Goal: Transaction & Acquisition: Subscribe to service/newsletter

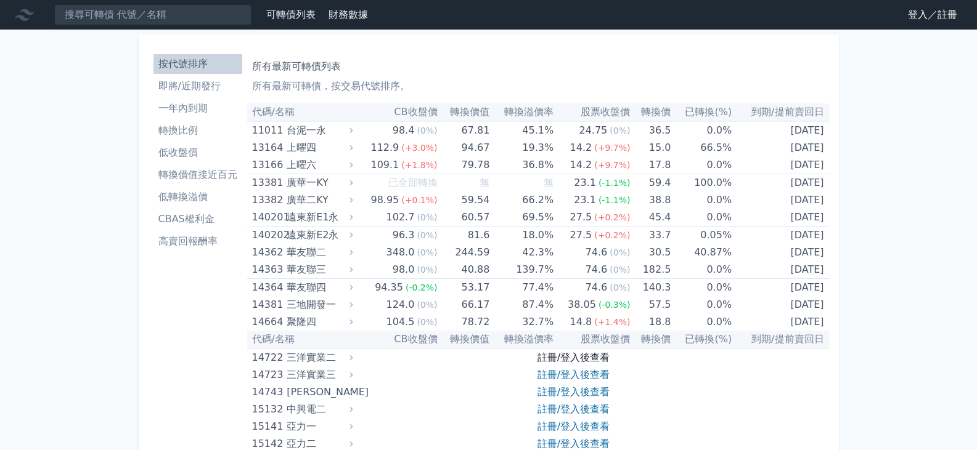
click at [561, 360] on link "註冊/登入後查看" at bounding box center [573, 358] width 72 height 12
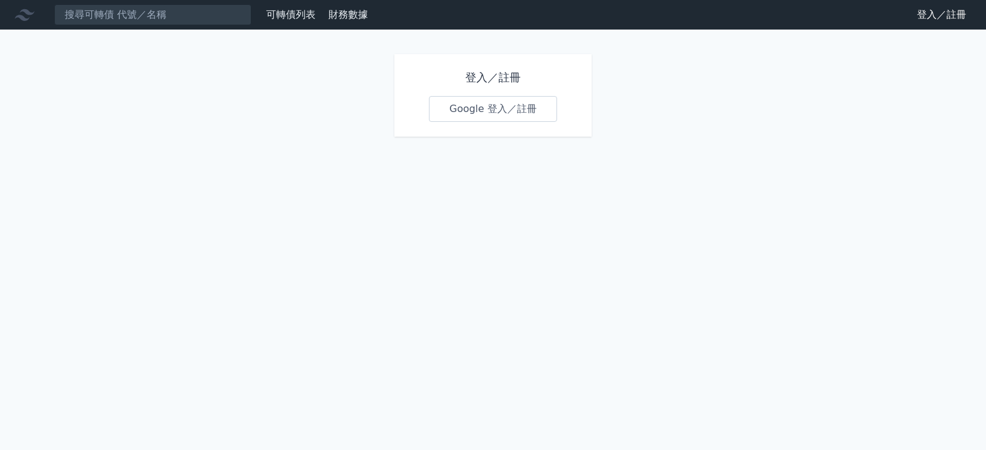
click at [486, 113] on link "Google 登入／註冊" at bounding box center [493, 109] width 128 height 26
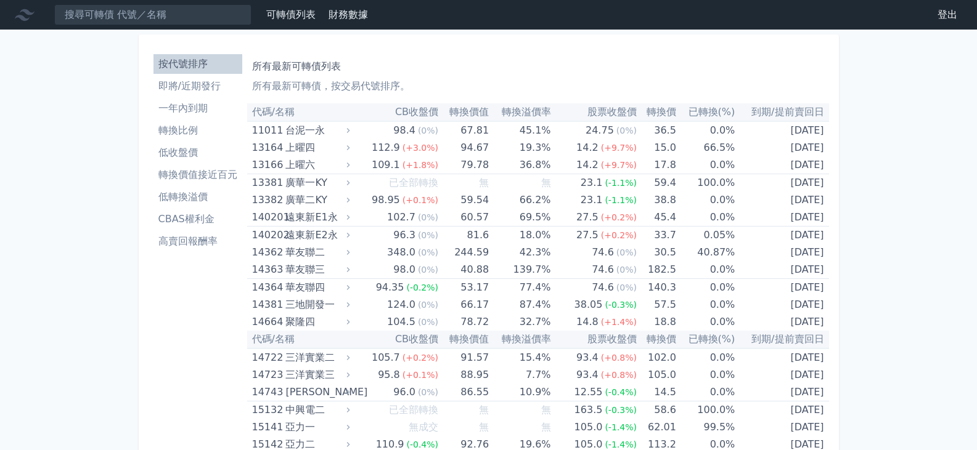
click at [191, 202] on li "低轉換溢價" at bounding box center [197, 197] width 89 height 15
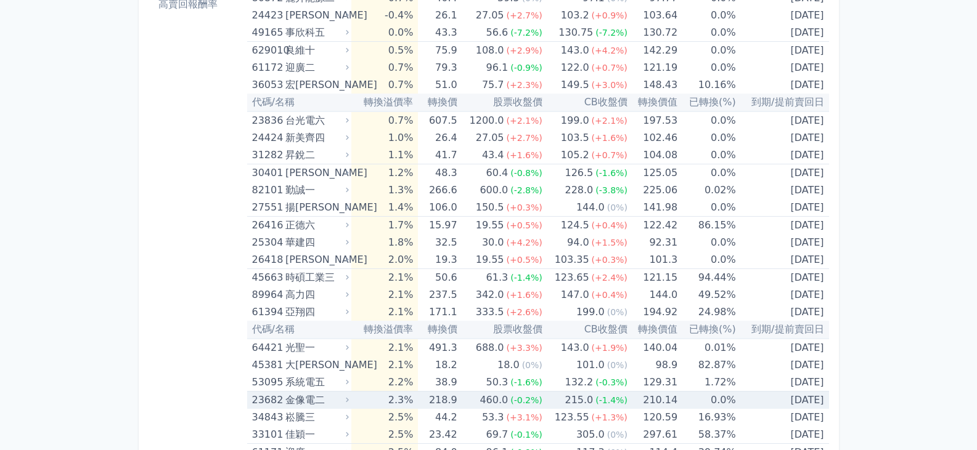
scroll to position [185, 0]
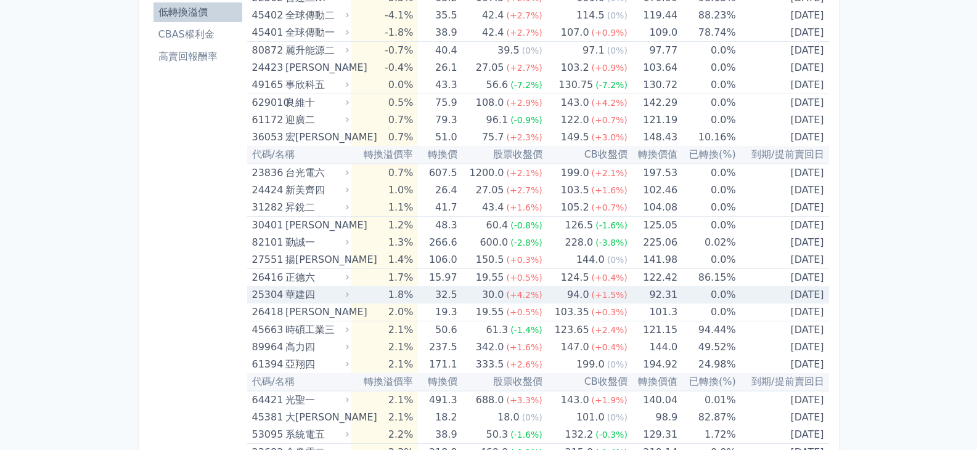
click at [298, 298] on div "華建四" at bounding box center [315, 295] width 61 height 17
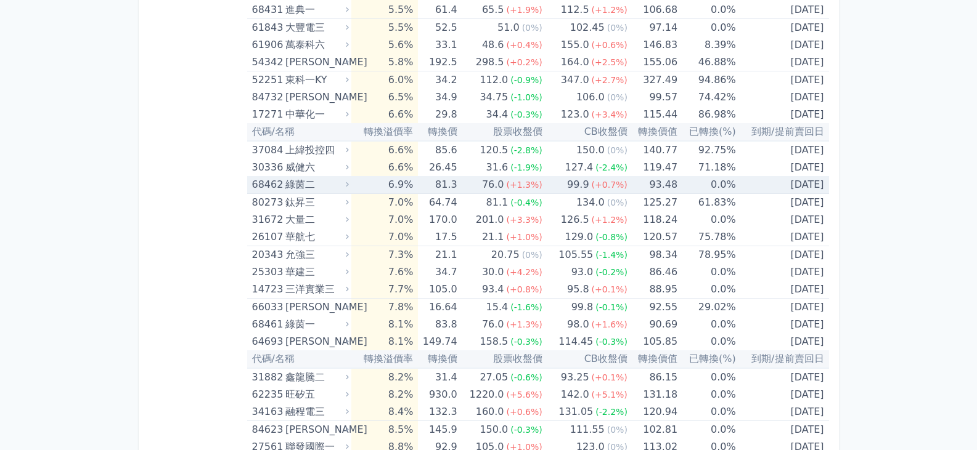
scroll to position [1540, 0]
